Goal: Task Accomplishment & Management: Use online tool/utility

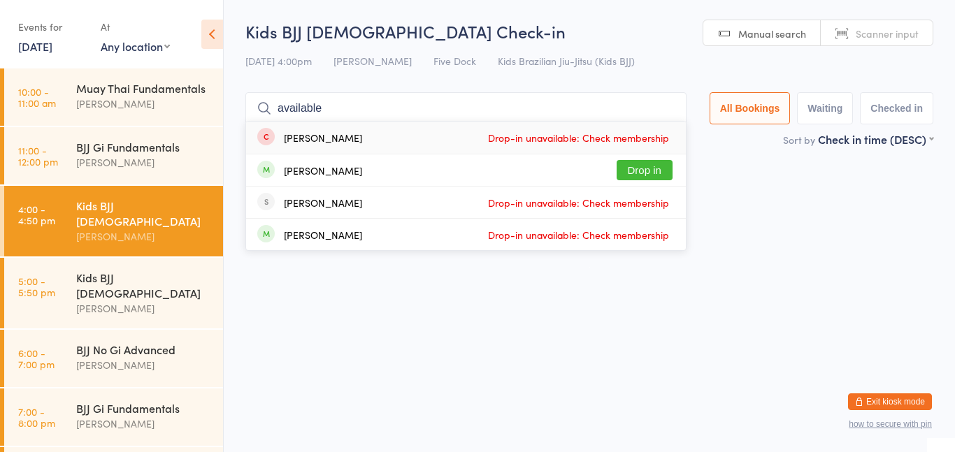
type input "availabl"
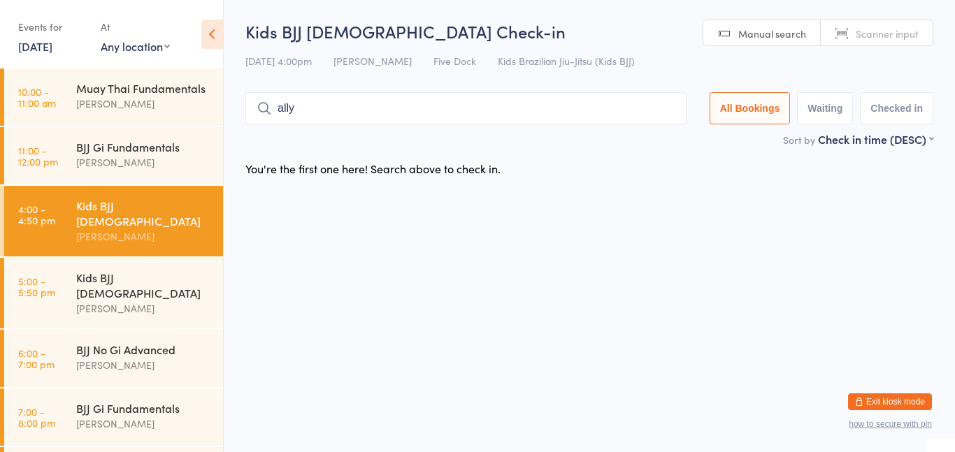
type input "all"
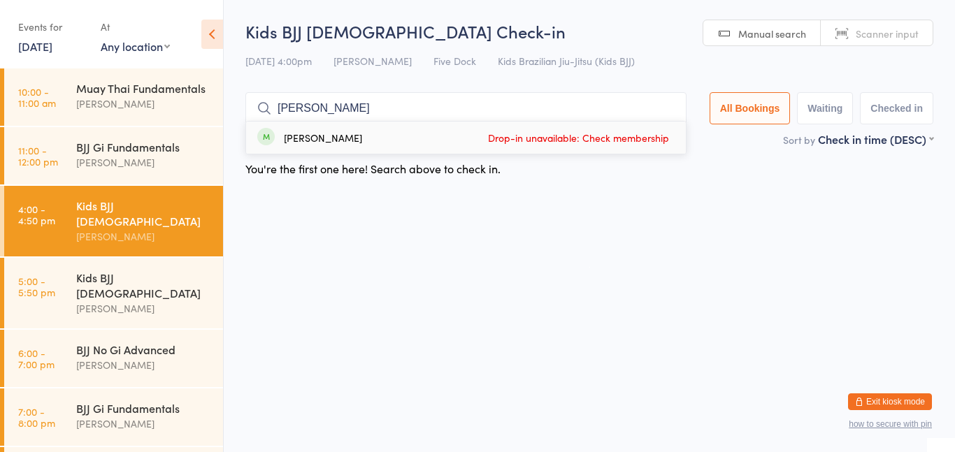
type input "Adla"
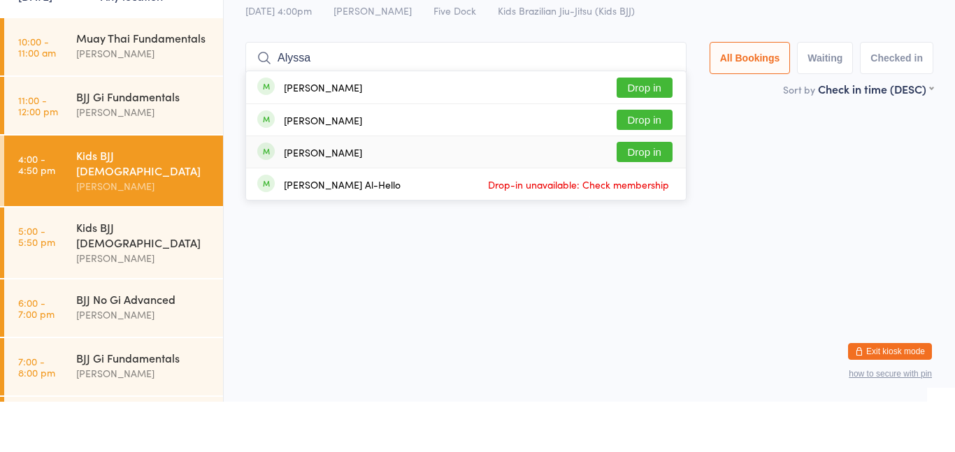
type input "Alyssa"
click at [367, 131] on div "[PERSON_NAME] Drop in" at bounding box center [466, 138] width 440 height 32
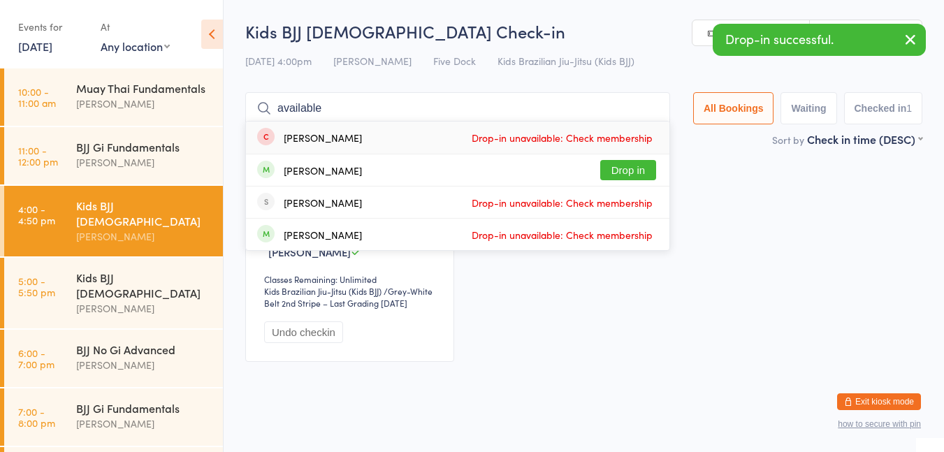
type input "available"
click at [359, 173] on div "[PERSON_NAME] Drop in" at bounding box center [457, 169] width 423 height 31
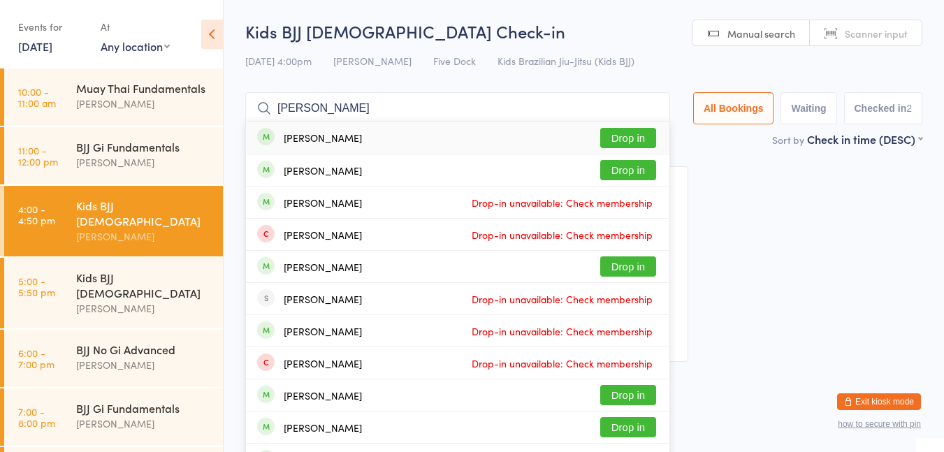
type input "[PERSON_NAME]"
click at [365, 134] on div "[PERSON_NAME] Drop in" at bounding box center [457, 138] width 423 height 32
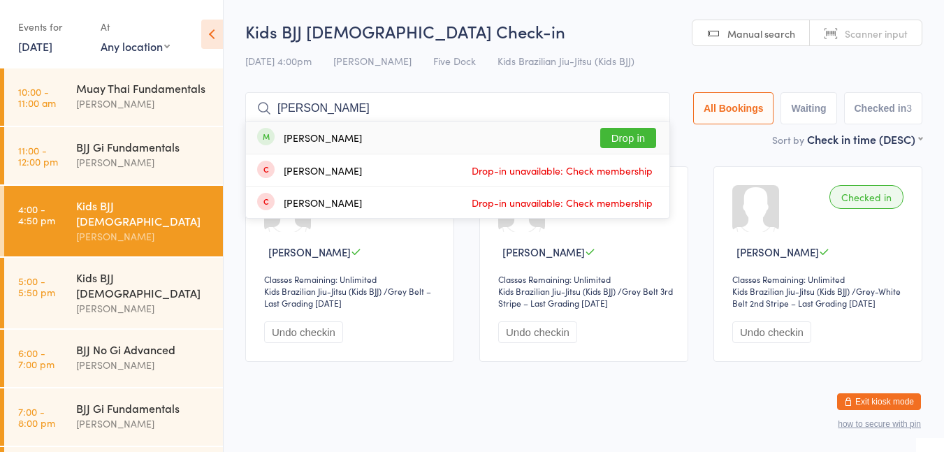
type input "[PERSON_NAME]"
click at [259, 141] on span at bounding box center [265, 136] width 17 height 17
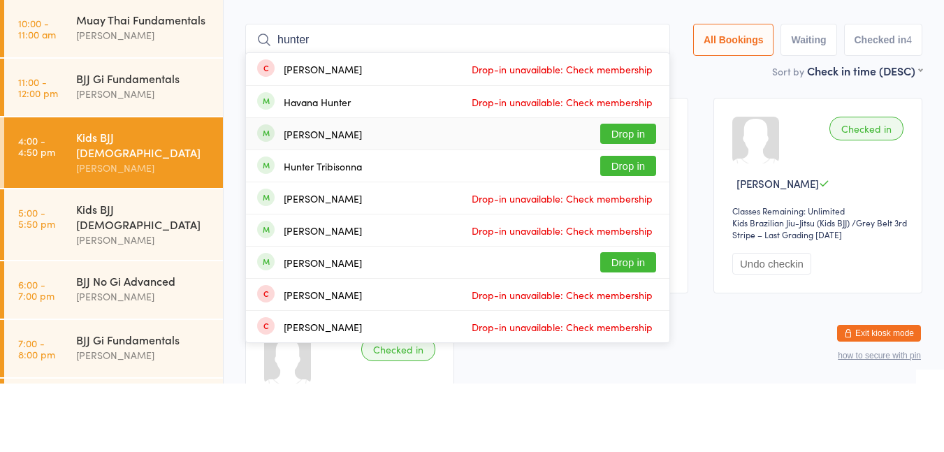
type input "hunter"
click at [425, 238] on div "Hunter Tribisonna Drop in" at bounding box center [457, 234] width 423 height 31
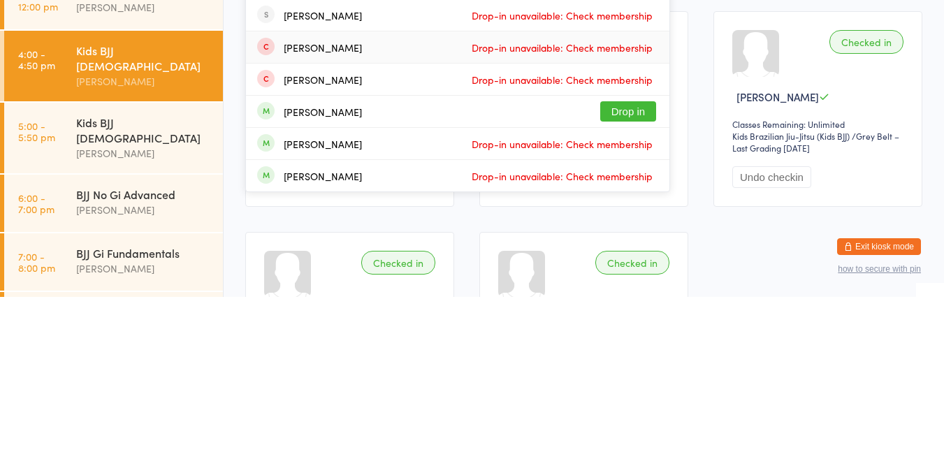
type input "vale"
click at [395, 264] on div "[PERSON_NAME] Drop in" at bounding box center [457, 266] width 423 height 31
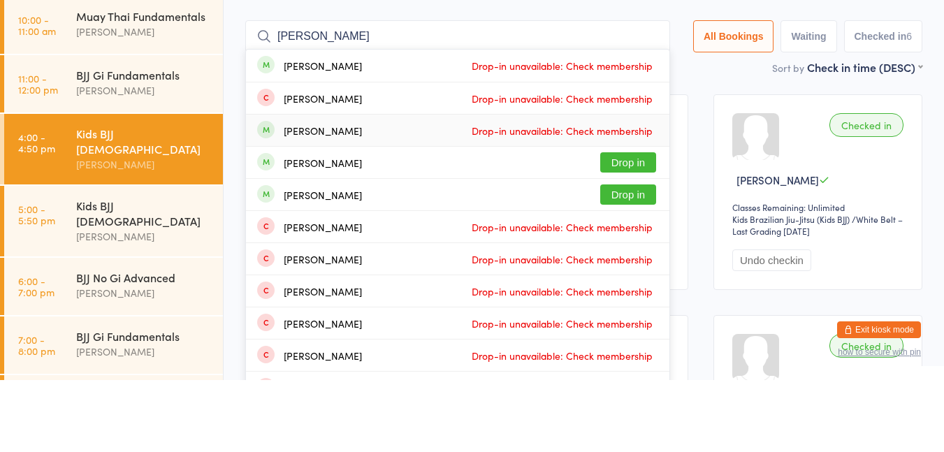
type input "[PERSON_NAME]"
click at [361, 249] on div "[PERSON_NAME] Drop in" at bounding box center [457, 234] width 423 height 31
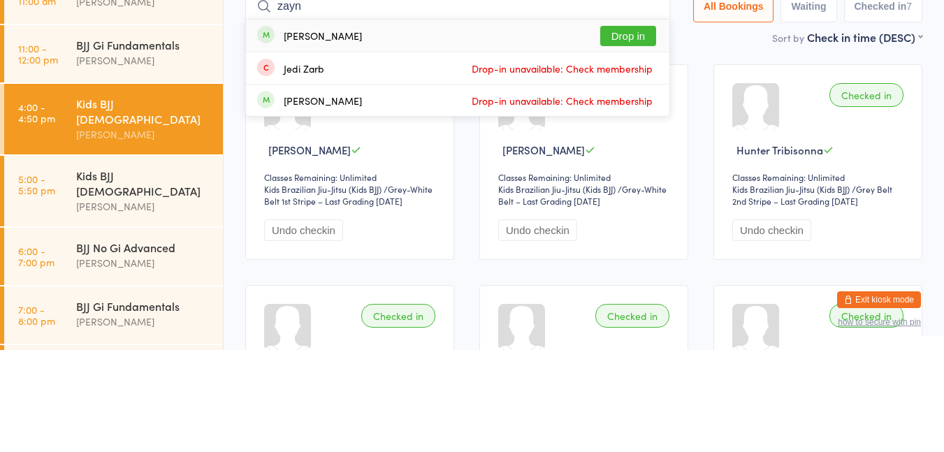
type input "zayn"
click at [622, 143] on button "Drop in" at bounding box center [628, 138] width 56 height 20
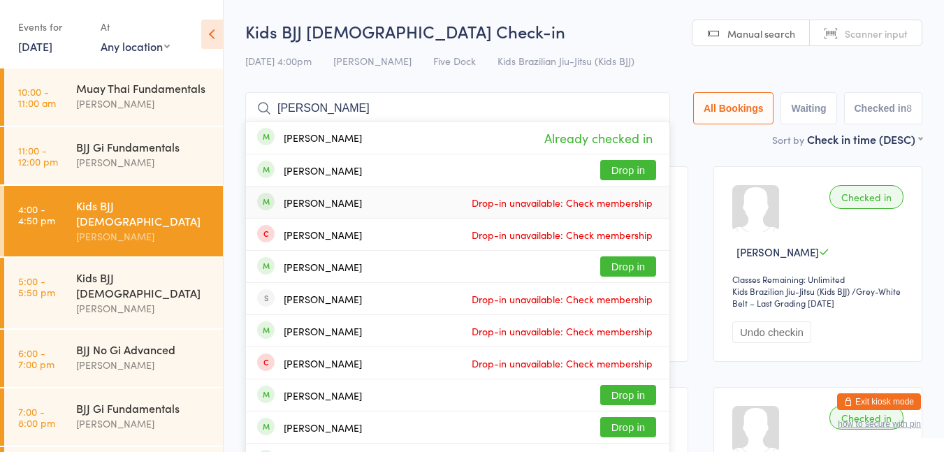
type input "[PERSON_NAME]"
click at [616, 173] on button "Drop in" at bounding box center [628, 170] width 56 height 20
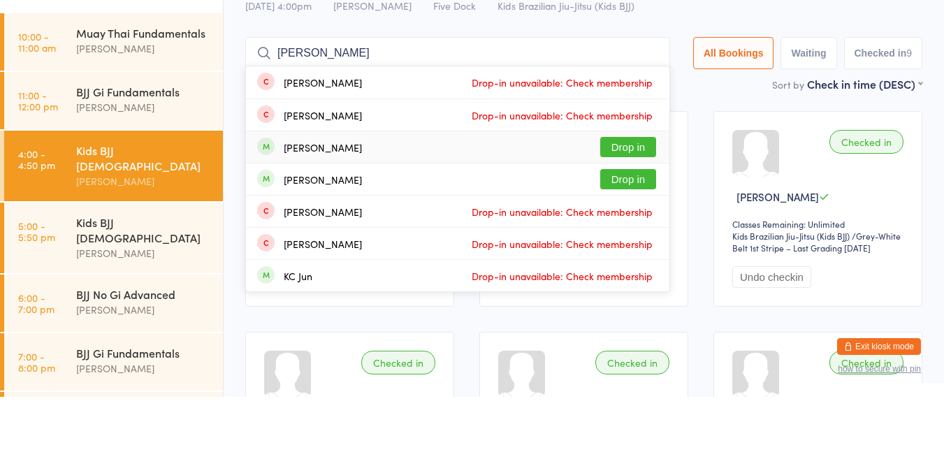
type input "[PERSON_NAME]"
click at [612, 236] on button "Drop in" at bounding box center [628, 234] width 56 height 20
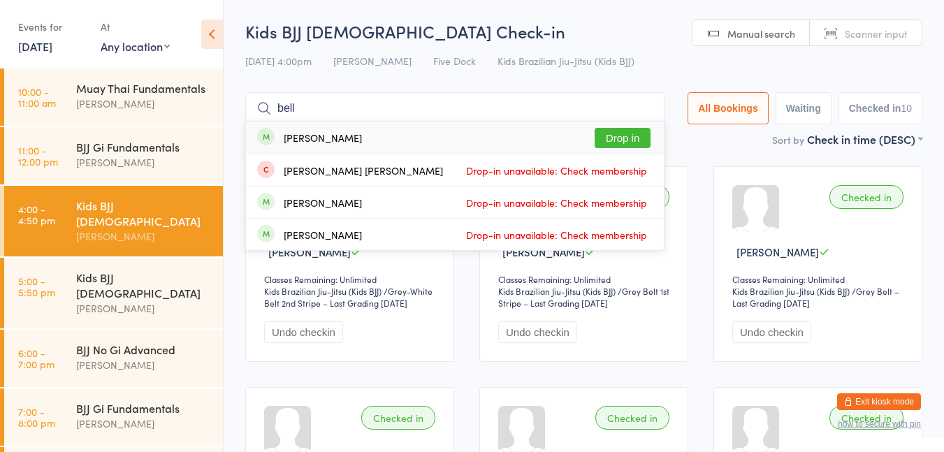
type input "bell"
click at [615, 139] on button "Drop in" at bounding box center [623, 138] width 56 height 20
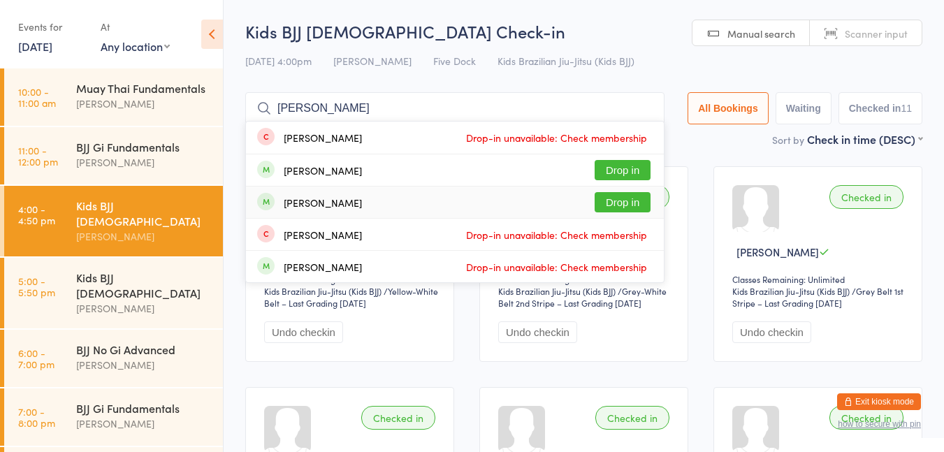
type input "[PERSON_NAME]"
click at [631, 171] on button "Drop in" at bounding box center [623, 170] width 56 height 20
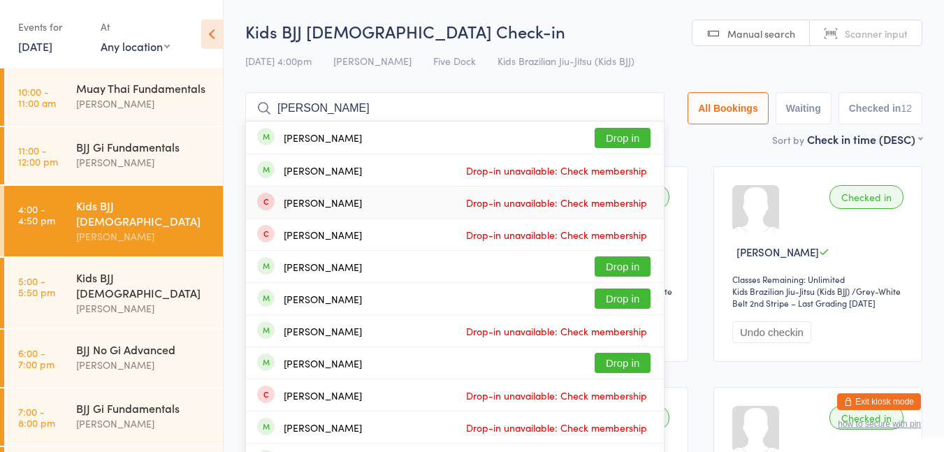
type input "[PERSON_NAME]"
click at [354, 148] on div "[PERSON_NAME] Drop in" at bounding box center [455, 138] width 418 height 32
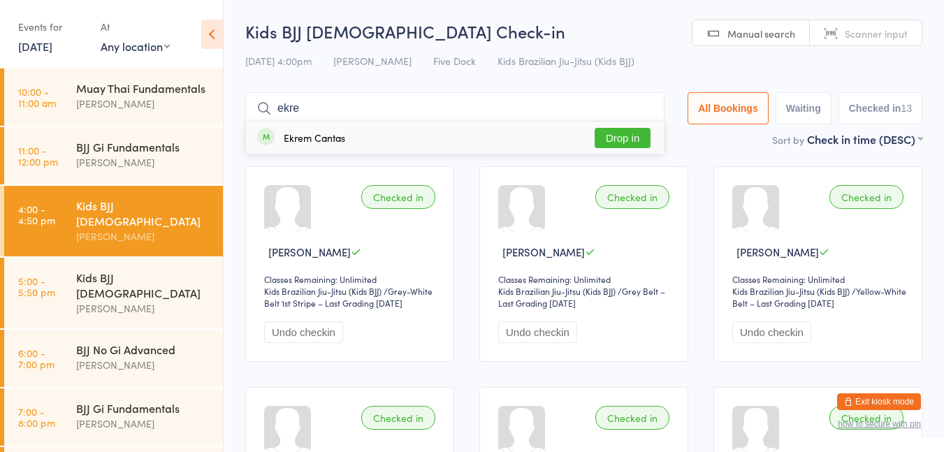
type input "ekre"
click at [602, 145] on button "Drop in" at bounding box center [623, 138] width 56 height 20
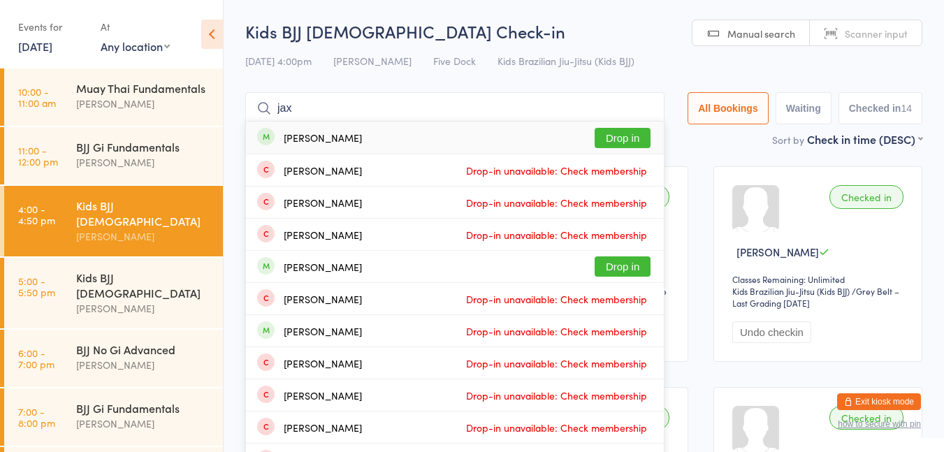
type input "jax"
click at [360, 150] on div "[PERSON_NAME] Drop in" at bounding box center [455, 138] width 418 height 32
